Goal: Navigation & Orientation: Find specific page/section

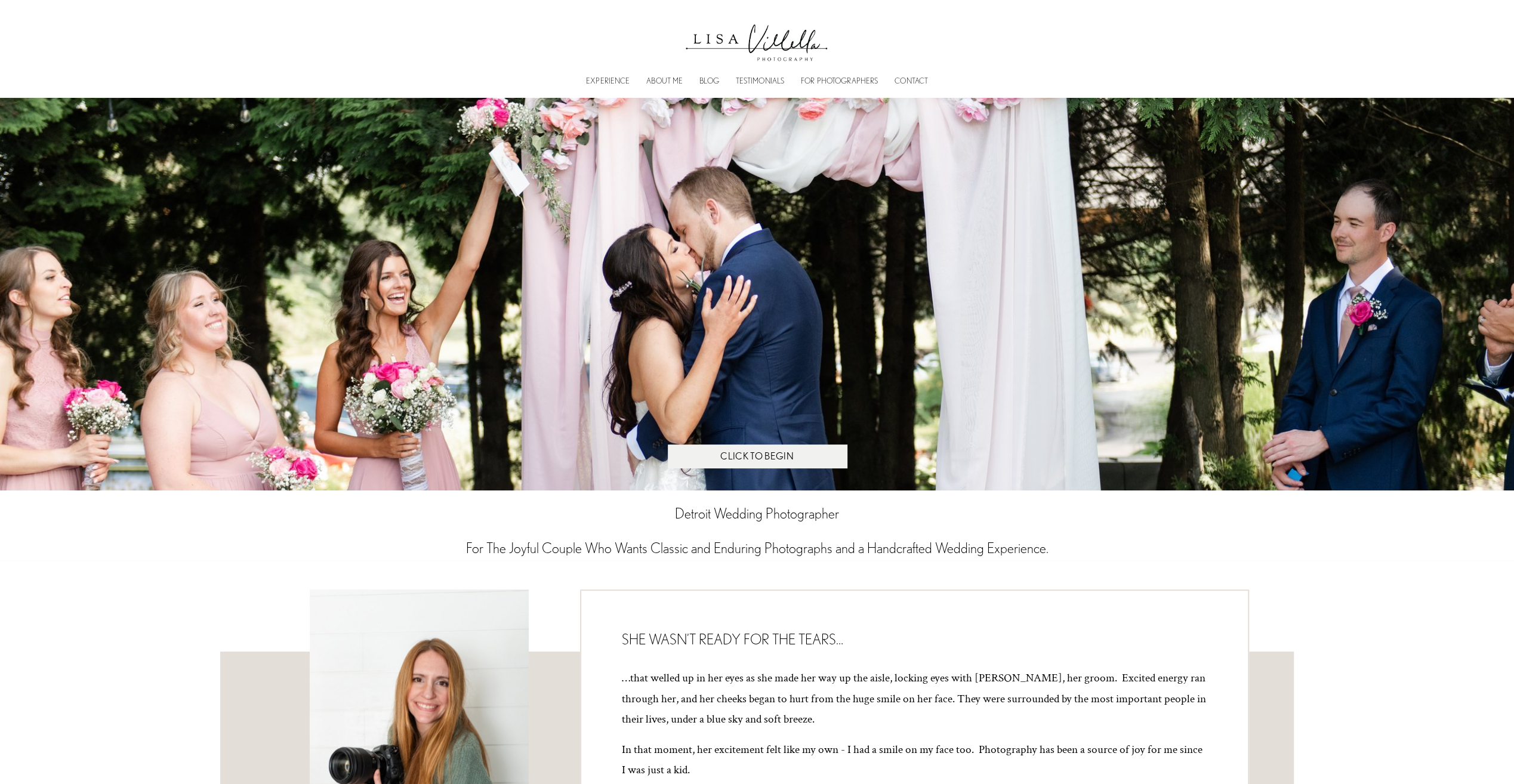
click at [792, 48] on img at bounding box center [756, 39] width 155 height 55
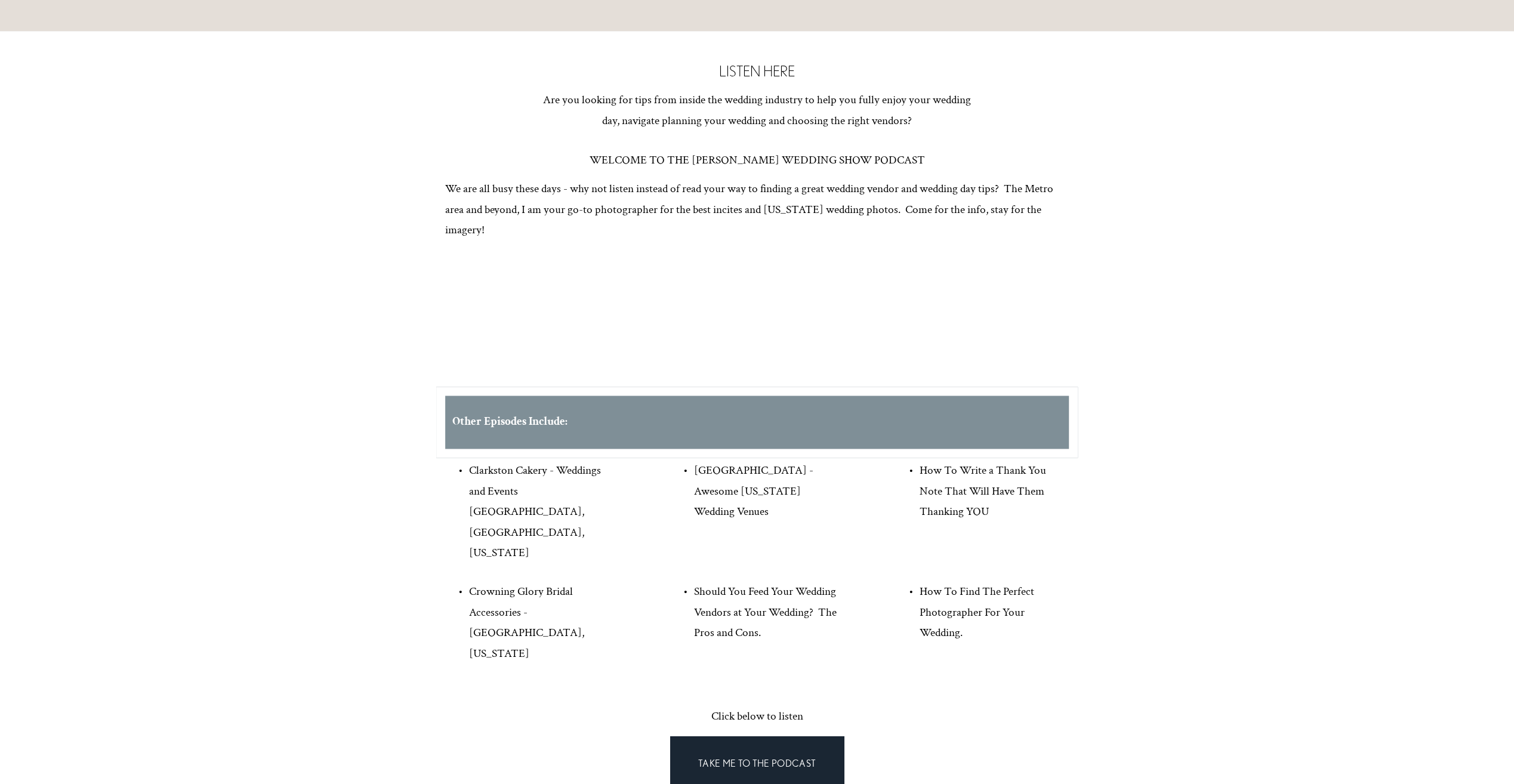
scroll to position [1254, 0]
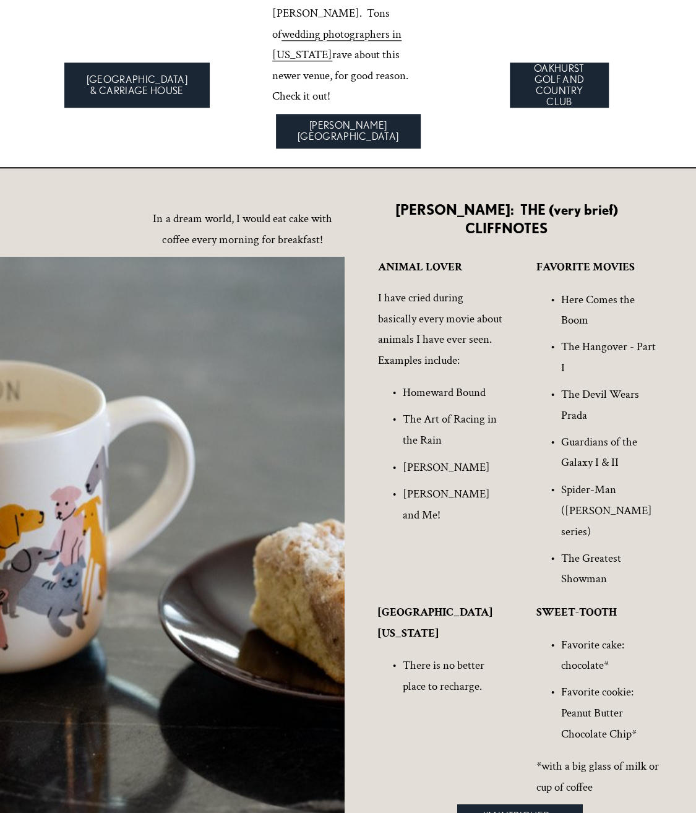
scroll to position [6842, 0]
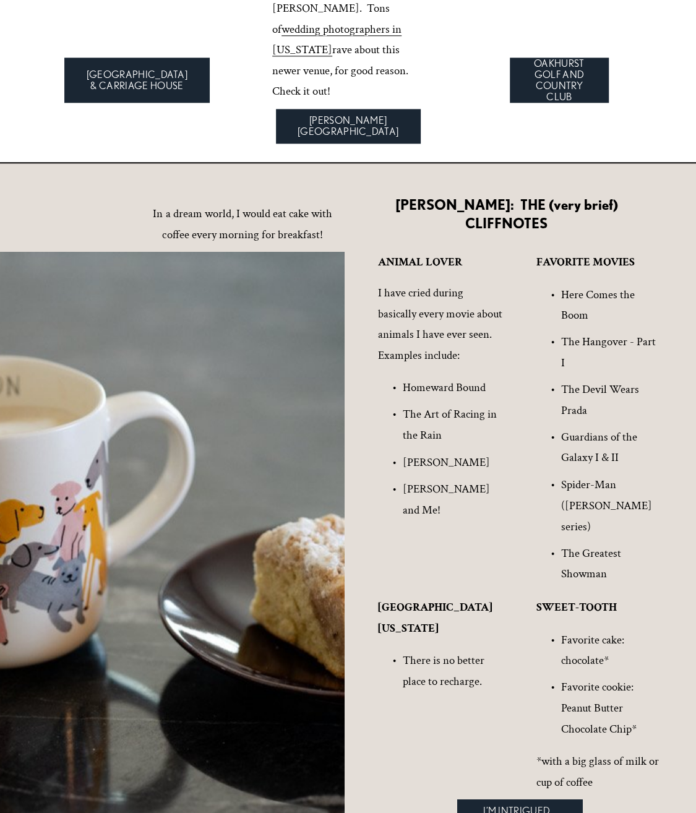
click at [408, 599] on strong "LAKE MICHIGAN" at bounding box center [435, 617] width 114 height 37
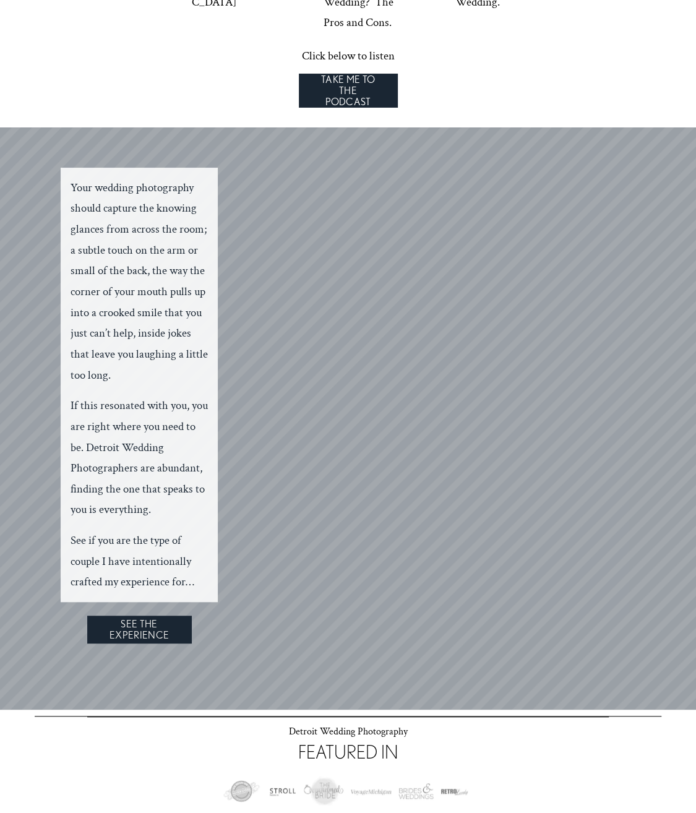
scroll to position [2176, 0]
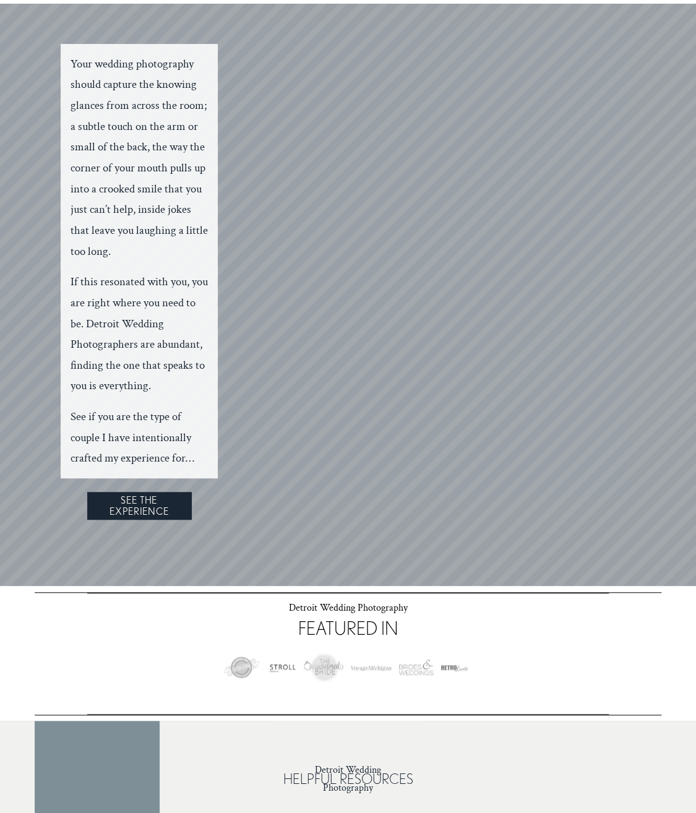
click at [418, 641] on div at bounding box center [347, 668] width 265 height 54
click at [399, 641] on div at bounding box center [347, 668] width 265 height 54
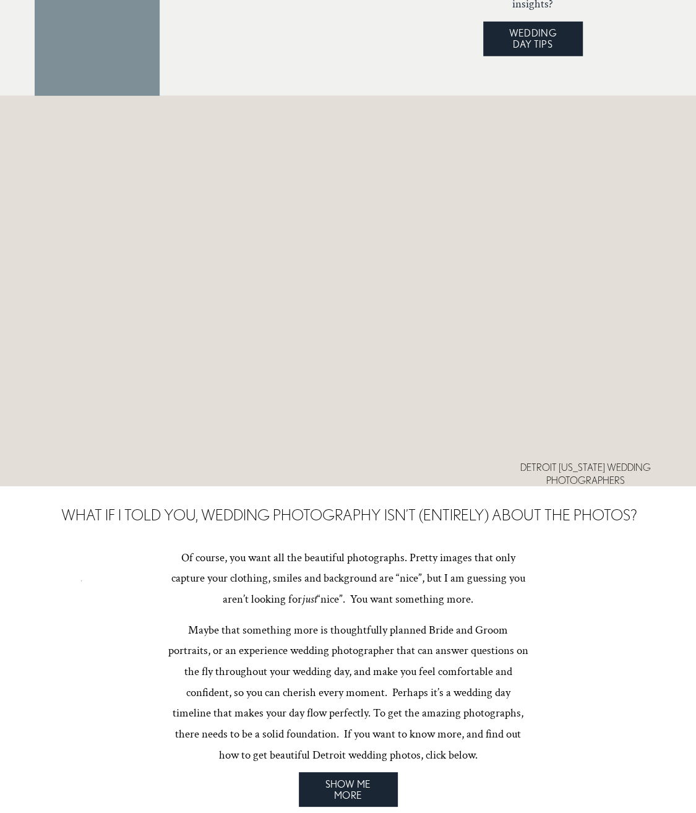
scroll to position [3723, 0]
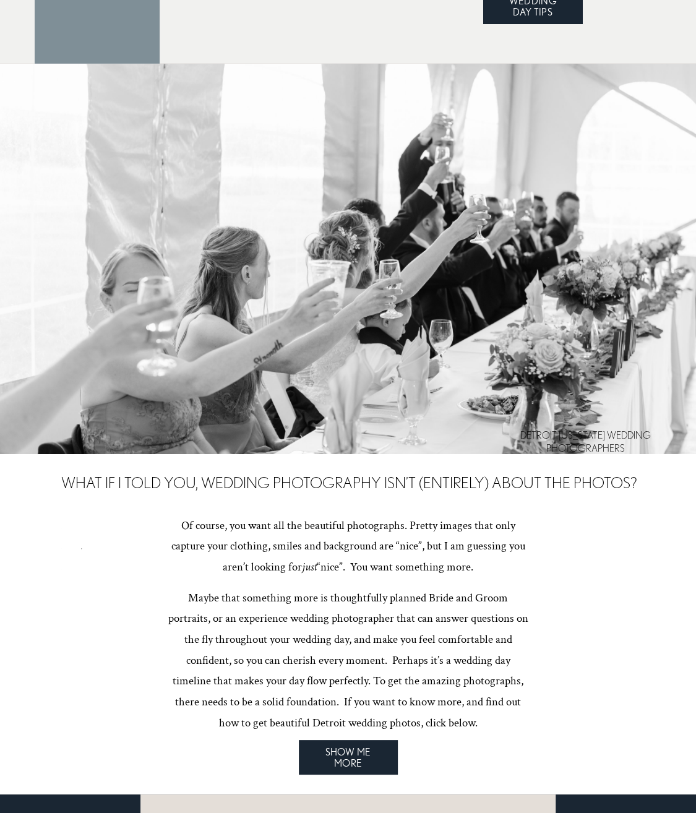
click at [582, 436] on h4 "DETROIT MICHIGAN WEDDING PHOTOGRAPHERS" at bounding box center [586, 442] width 152 height 26
click at [600, 432] on h4 "DETROIT MICHIGAN WEDDING PHOTOGRAPHERS" at bounding box center [586, 442] width 152 height 26
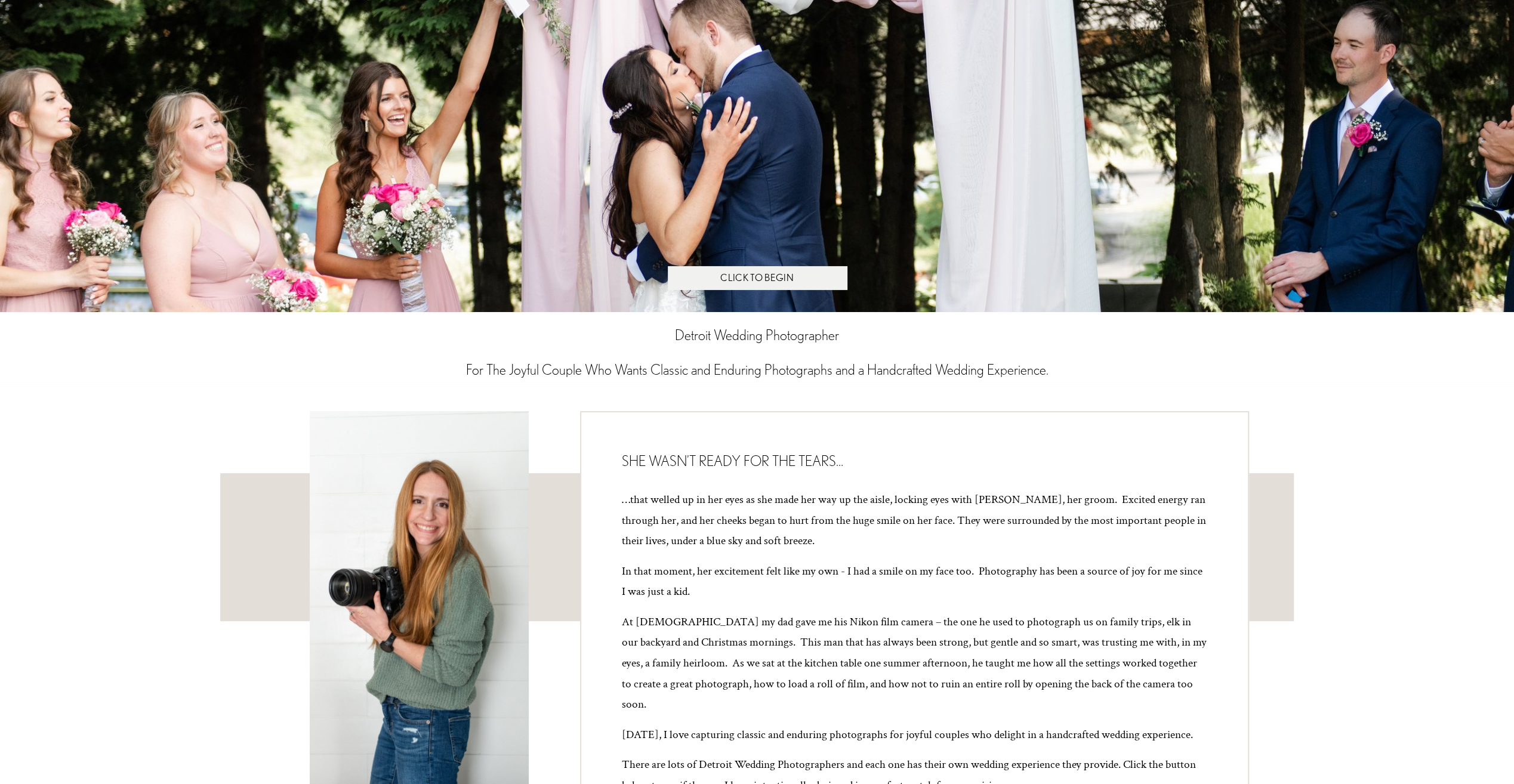
scroll to position [0, 0]
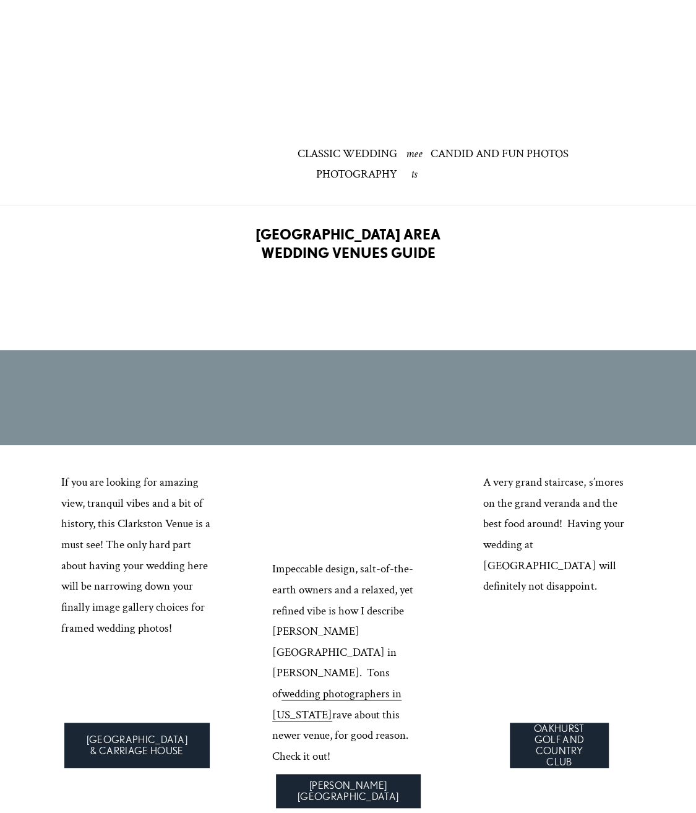
scroll to position [6298, 0]
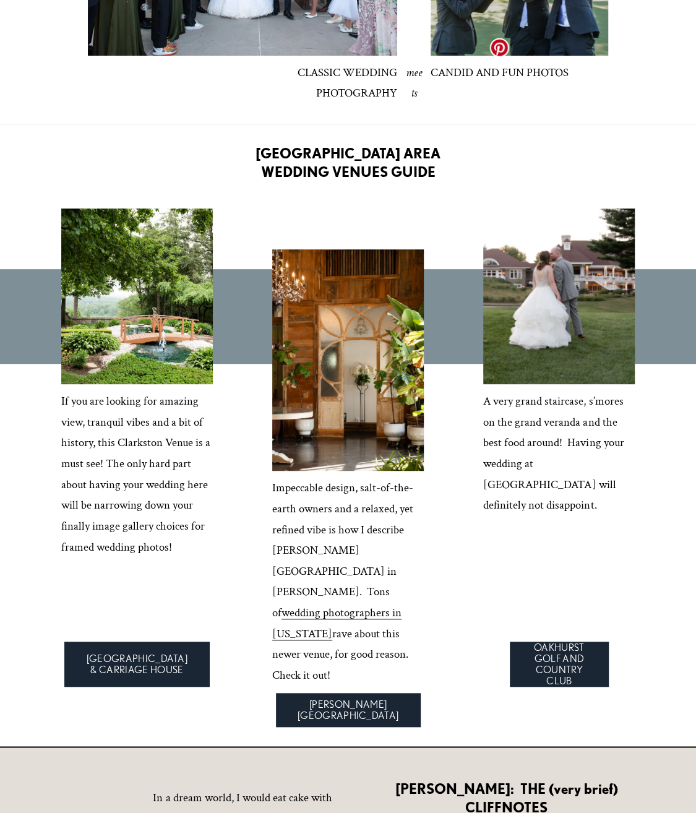
click at [594, 209] on div at bounding box center [559, 297] width 152 height 176
